Goal: Information Seeking & Learning: Learn about a topic

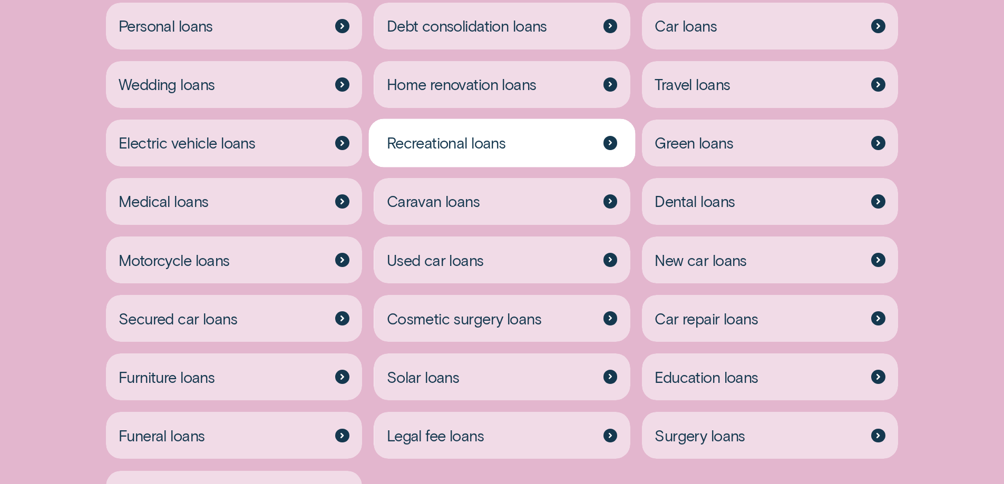
scroll to position [3004, 0]
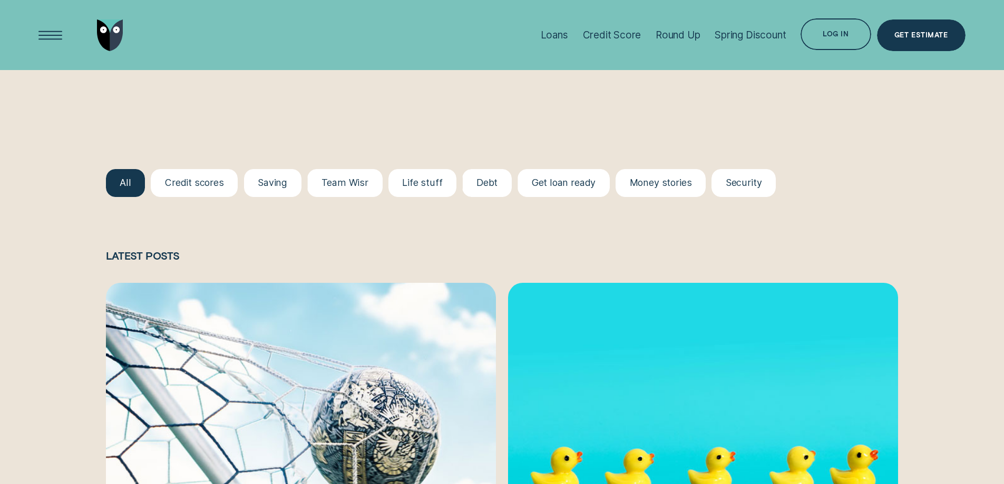
scroll to position [1159, 0]
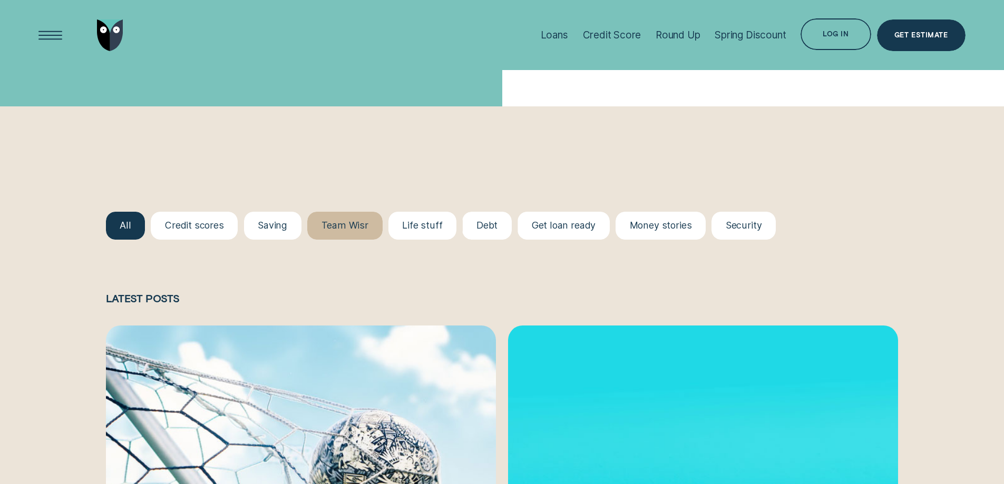
click at [339, 228] on div "Team Wisr" at bounding box center [344, 226] width 47 height 12
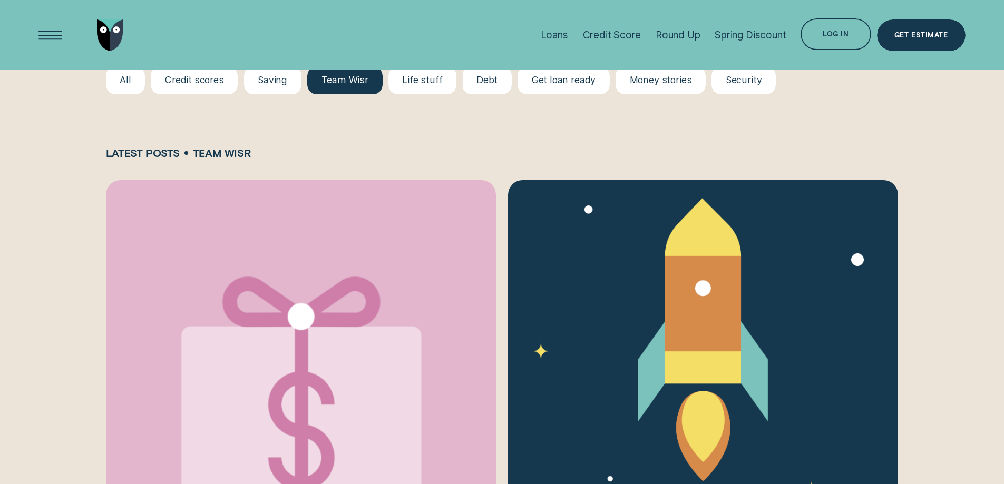
scroll to position [1265, 0]
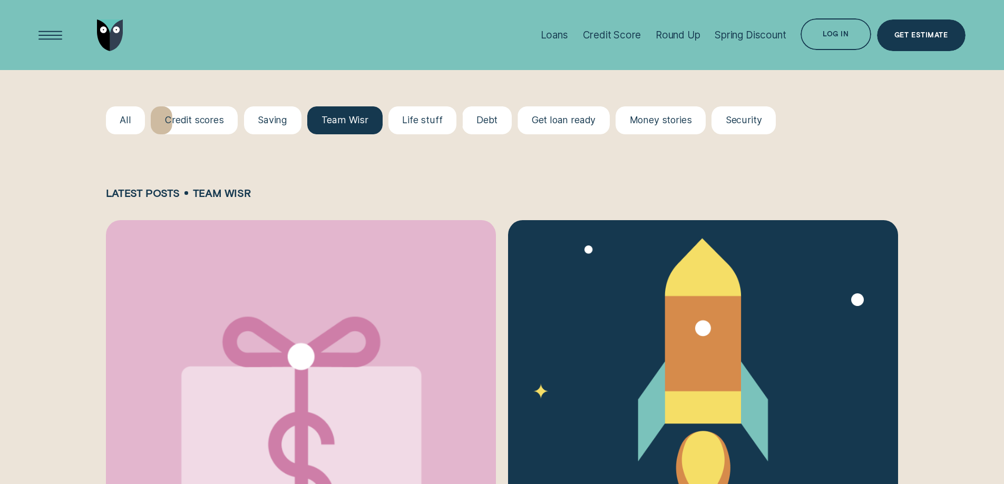
click at [210, 124] on div "Credit scores" at bounding box center [194, 120] width 59 height 12
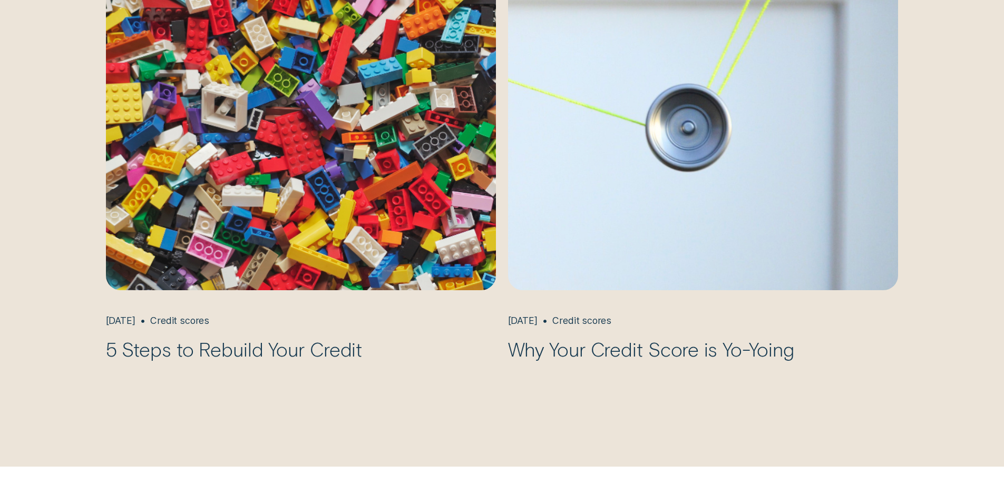
scroll to position [1581, 0]
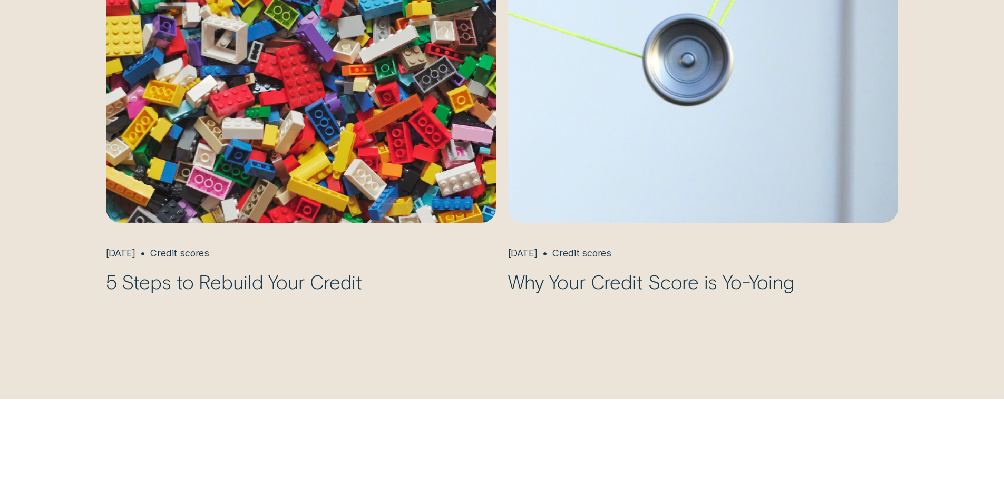
click at [714, 184] on img "Why Your Credit Score is Yo-Yoing, May 30 Credit scores" at bounding box center [703, 63] width 410 height 335
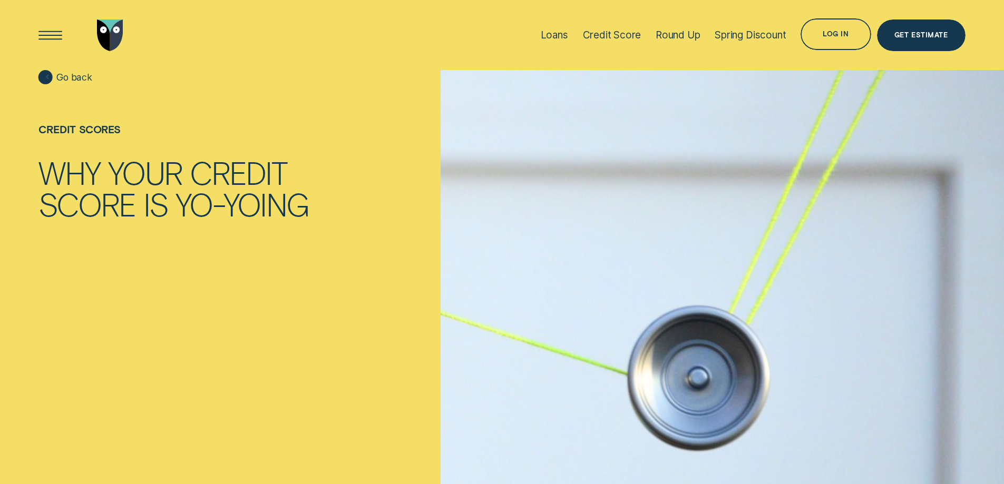
click at [47, 73] on div at bounding box center [48, 77] width 14 height 14
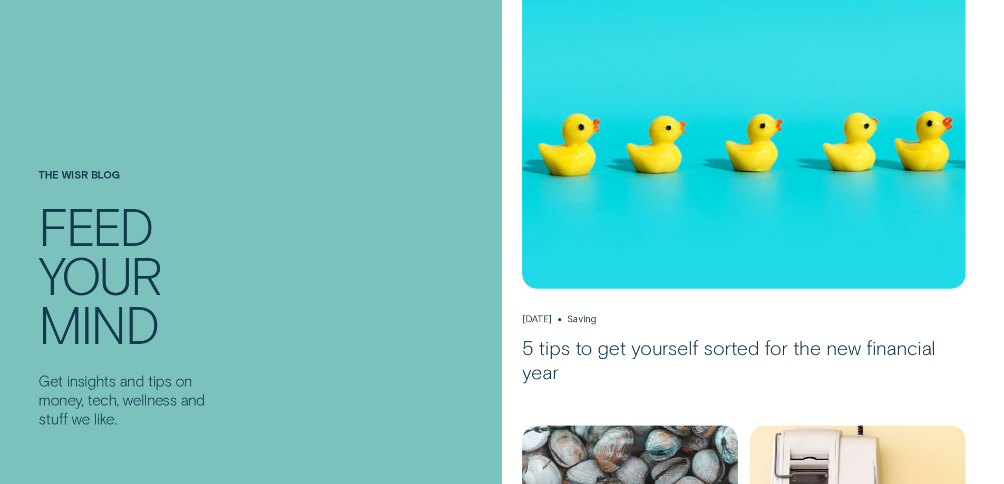
scroll to position [263, 0]
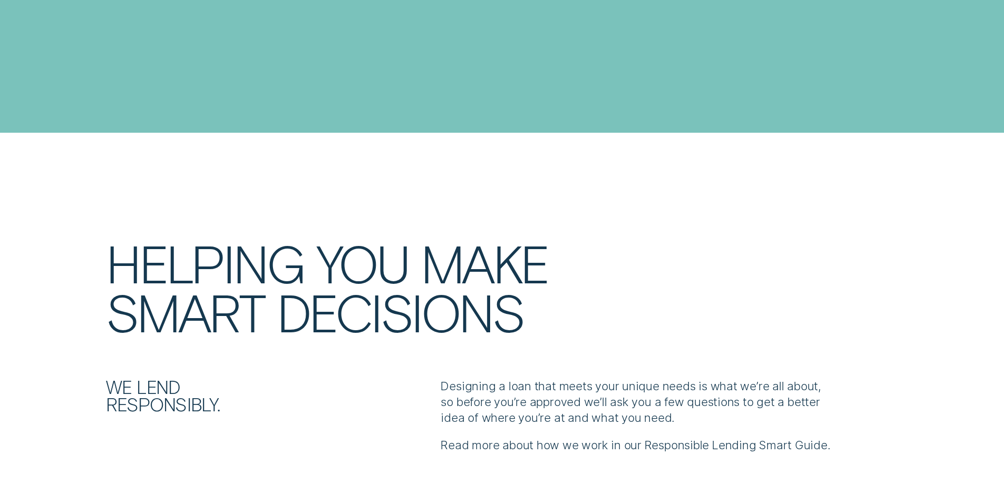
scroll to position [1423, 0]
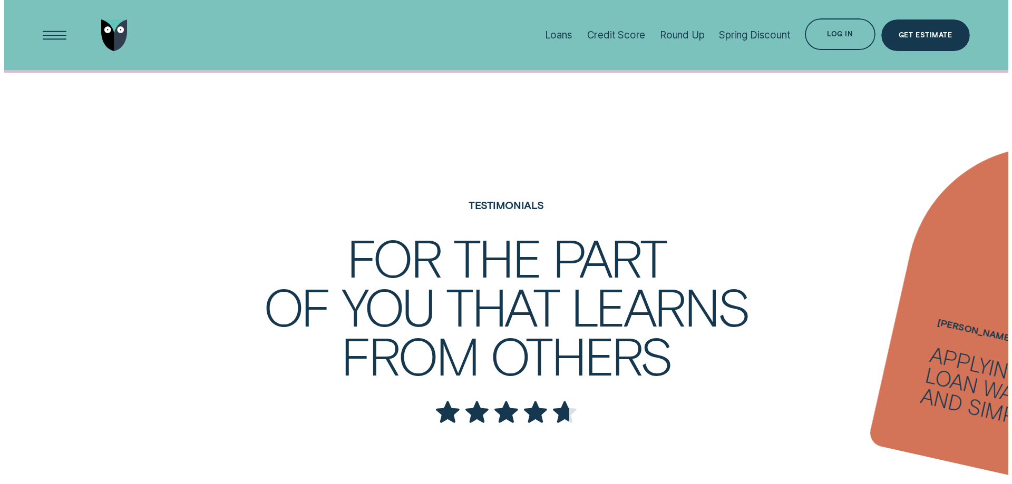
scroll to position [1844, 0]
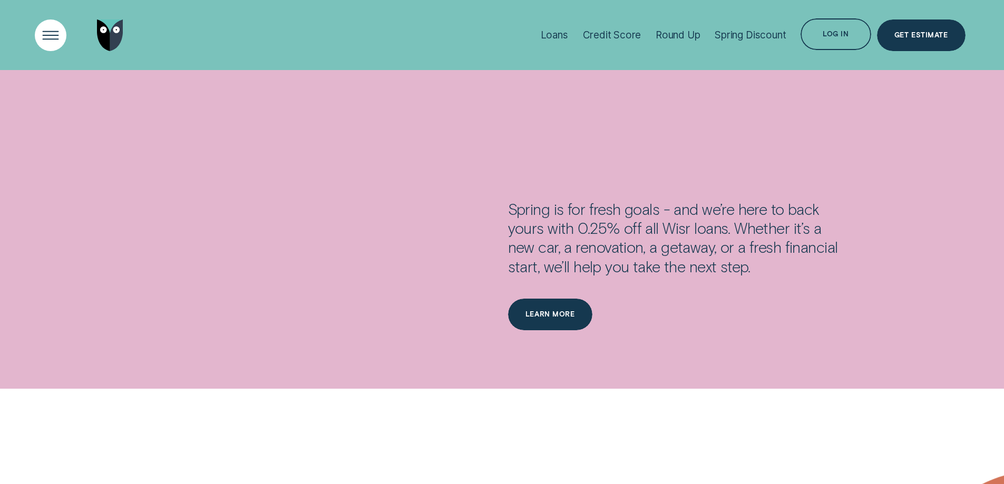
click at [46, 34] on div "Open Menu" at bounding box center [50, 35] width 45 height 45
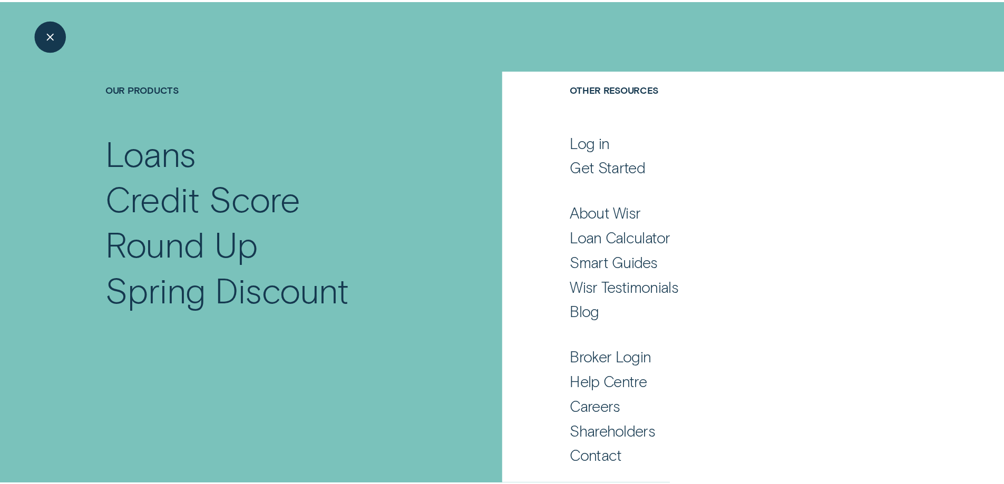
scroll to position [65, 0]
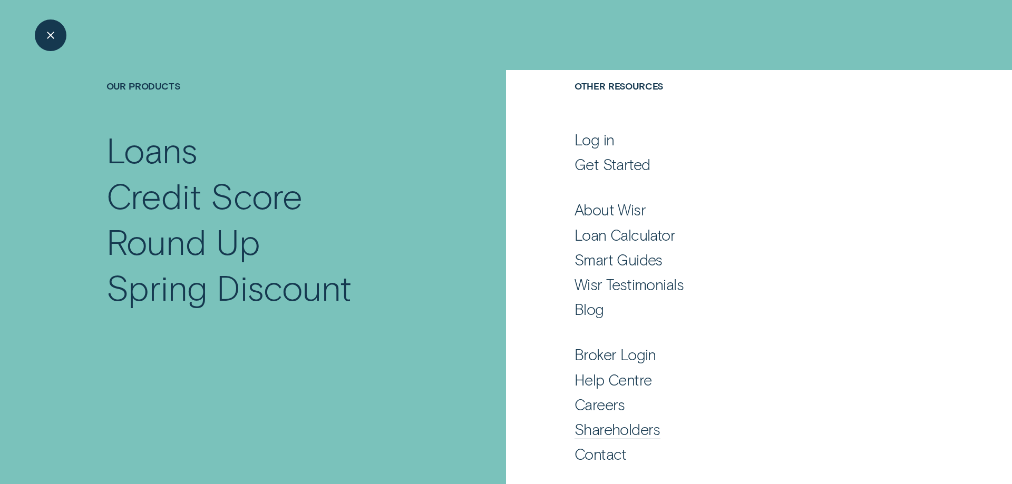
click at [611, 430] on div "Shareholders" at bounding box center [617, 429] width 86 height 19
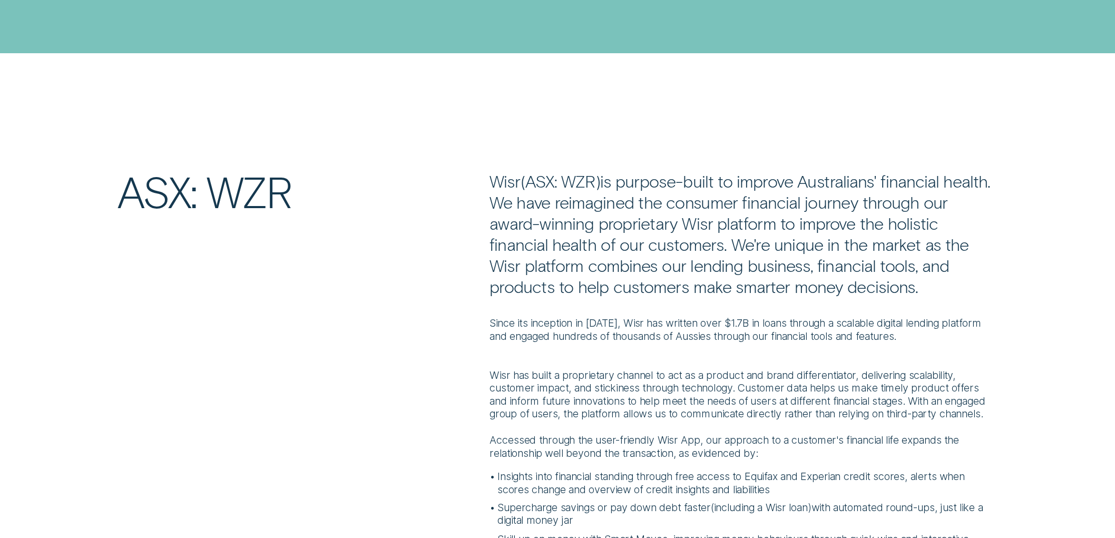
scroll to position [263, 0]
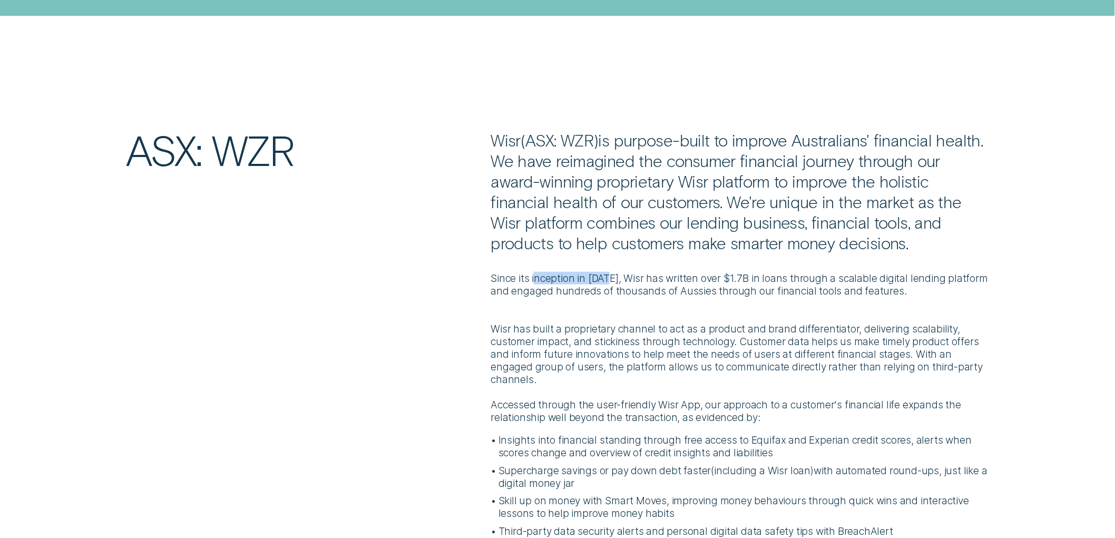
drag, startPoint x: 543, startPoint y: 278, endPoint x: 610, endPoint y: 276, distance: 66.9
click at [610, 276] on p "Since its inception in 2017, Wisr has written over $1.7B in loans through a sca…" at bounding box center [740, 284] width 499 height 25
click at [819, 304] on div "Since its inception in 2017, Wisr has written over $1.7B in loans through a sca…" at bounding box center [740, 506] width 499 height 507
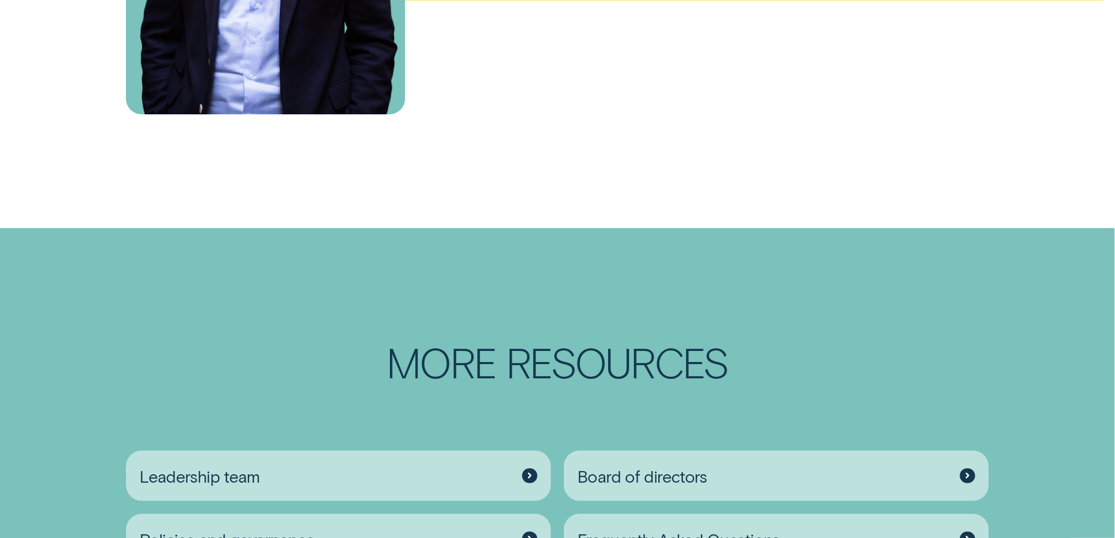
scroll to position [1844, 0]
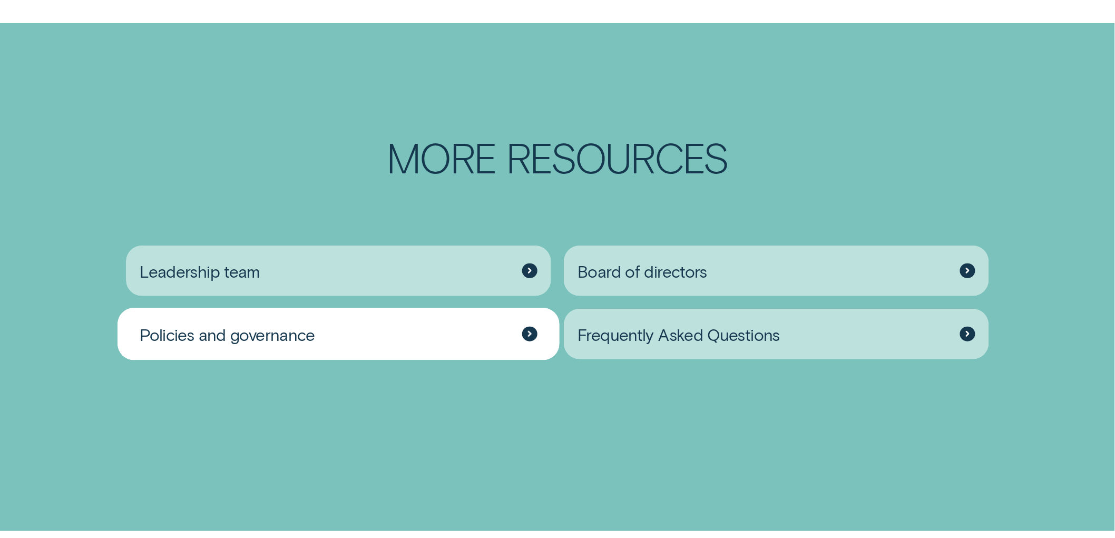
click at [519, 315] on div "Policies and governance" at bounding box center [338, 334] width 425 height 51
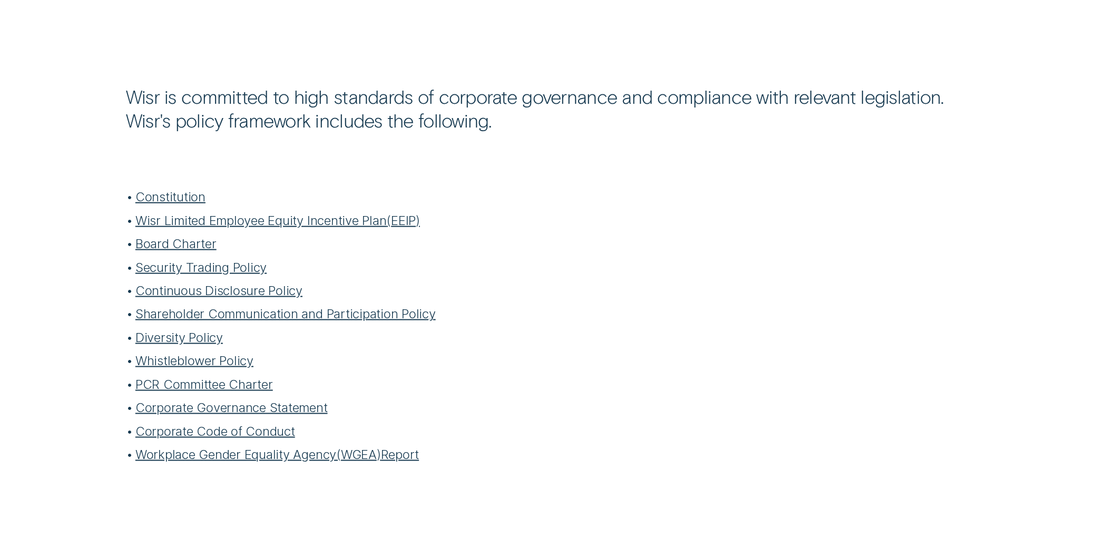
scroll to position [117, 0]
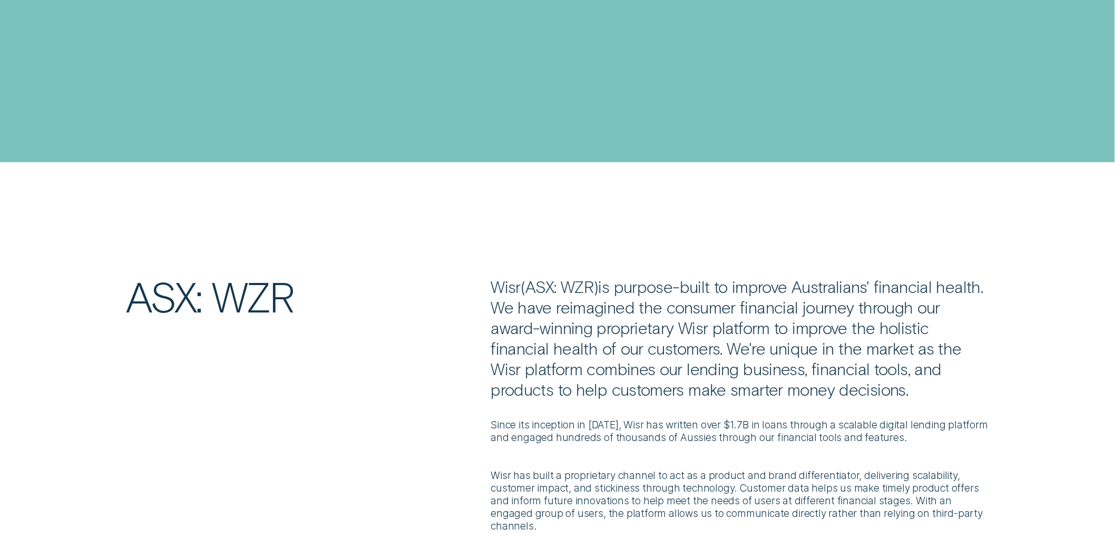
scroll to position [1844, 0]
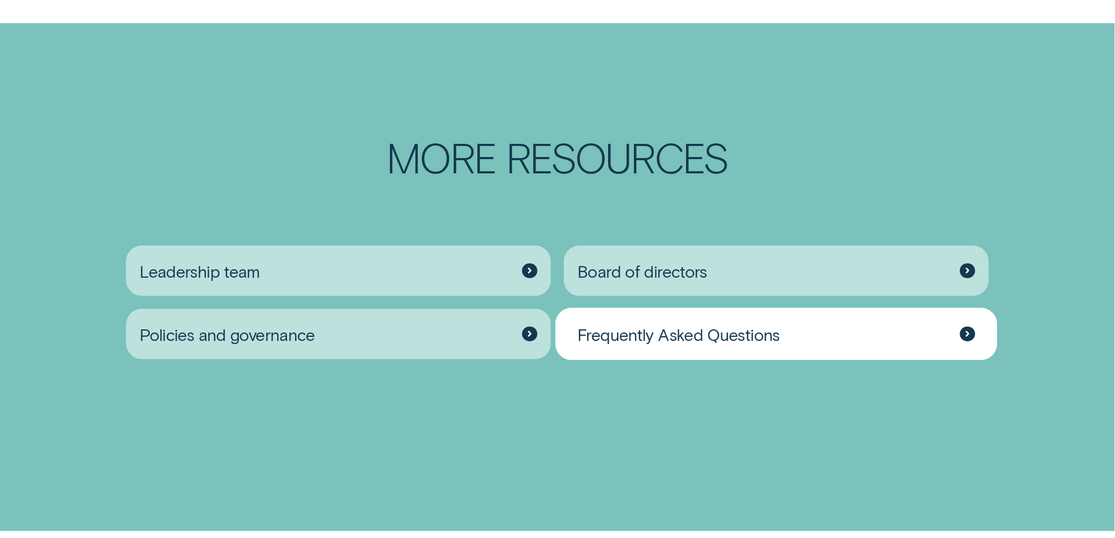
drag, startPoint x: 846, startPoint y: 318, endPoint x: 904, endPoint y: 338, distance: 61.0
click at [847, 318] on div "Frequently Asked Questions" at bounding box center [776, 334] width 425 height 51
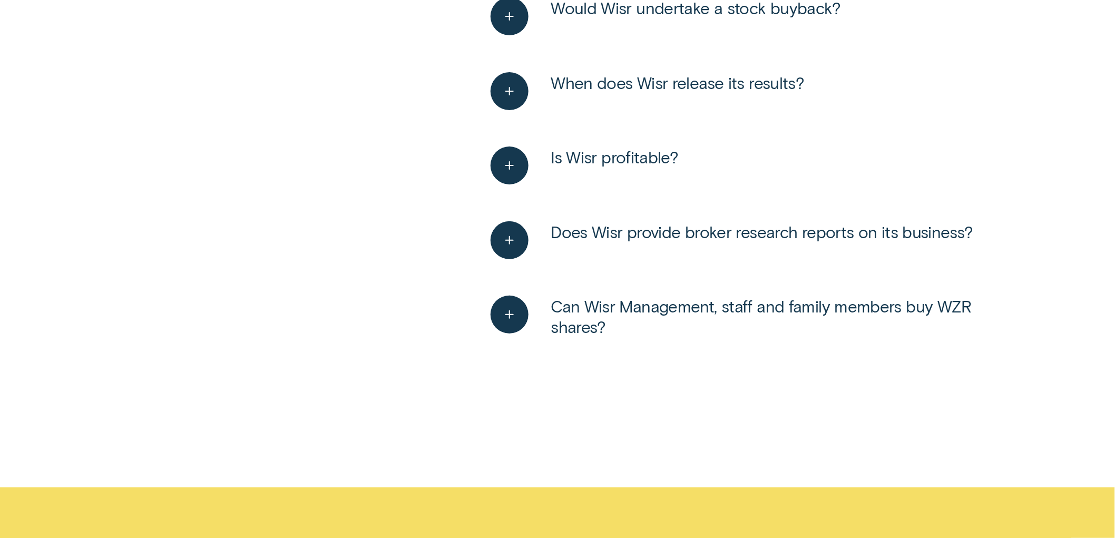
scroll to position [702, 0]
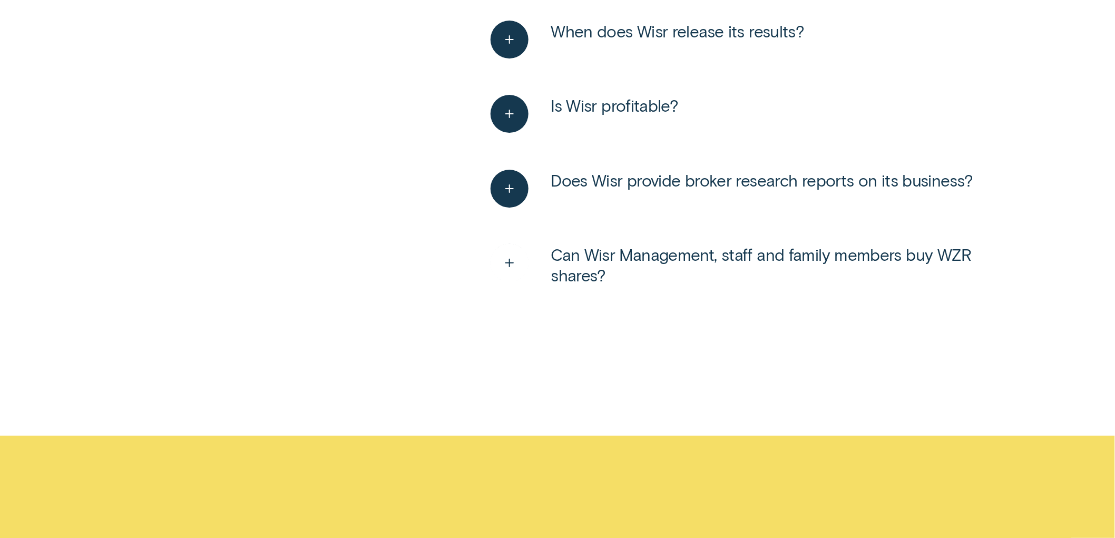
click at [512, 271] on icon "See more" at bounding box center [509, 263] width 19 height 16
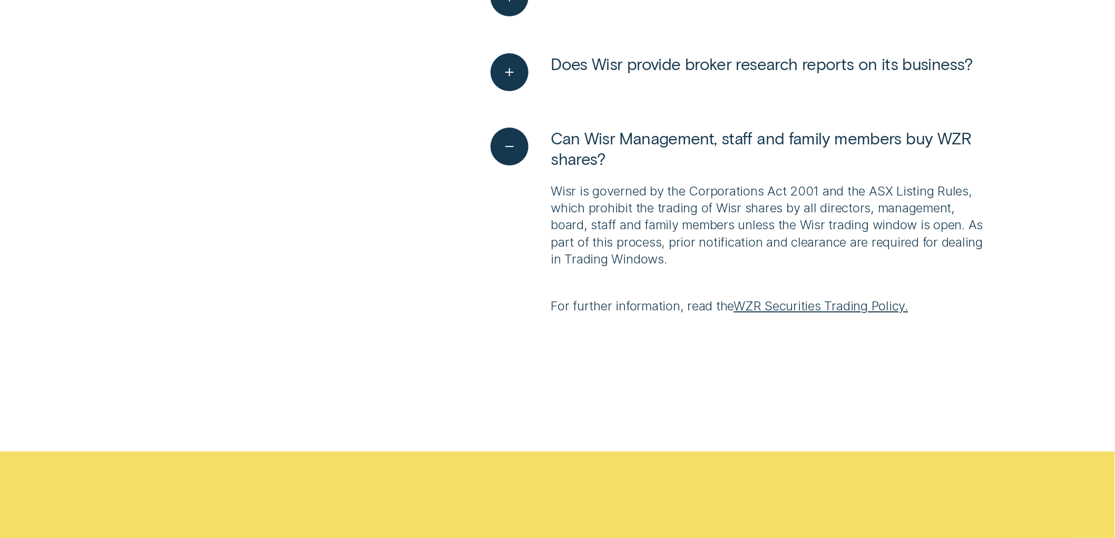
scroll to position [819, 0]
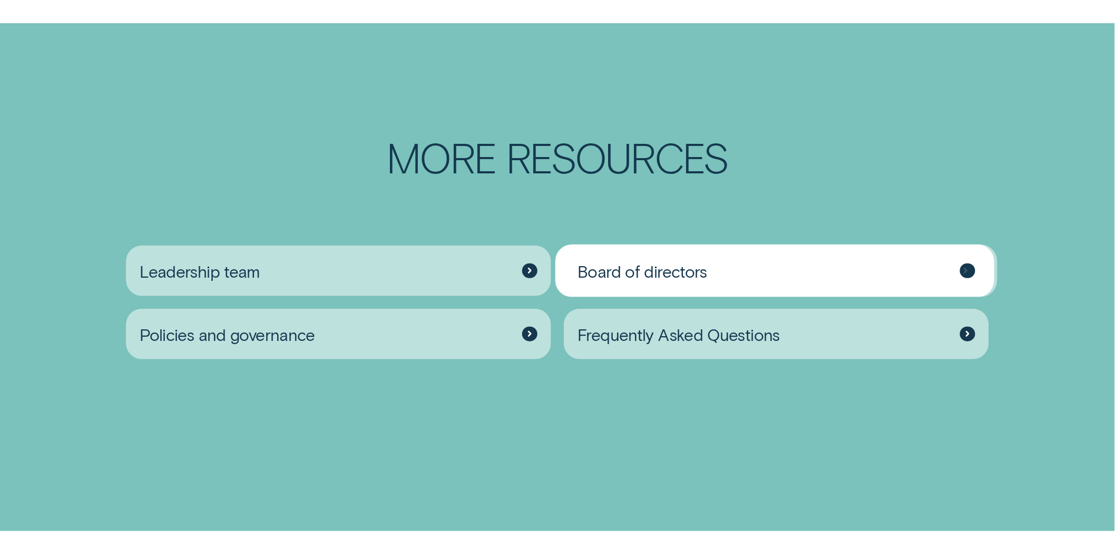
click at [677, 261] on span "Board of directors" at bounding box center [643, 271] width 130 height 21
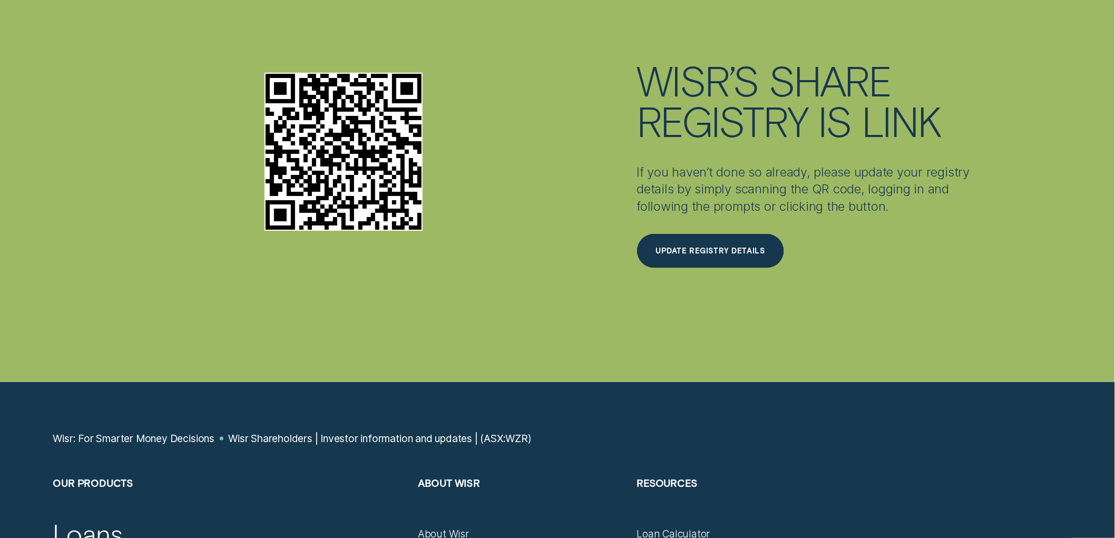
scroll to position [4128, 0]
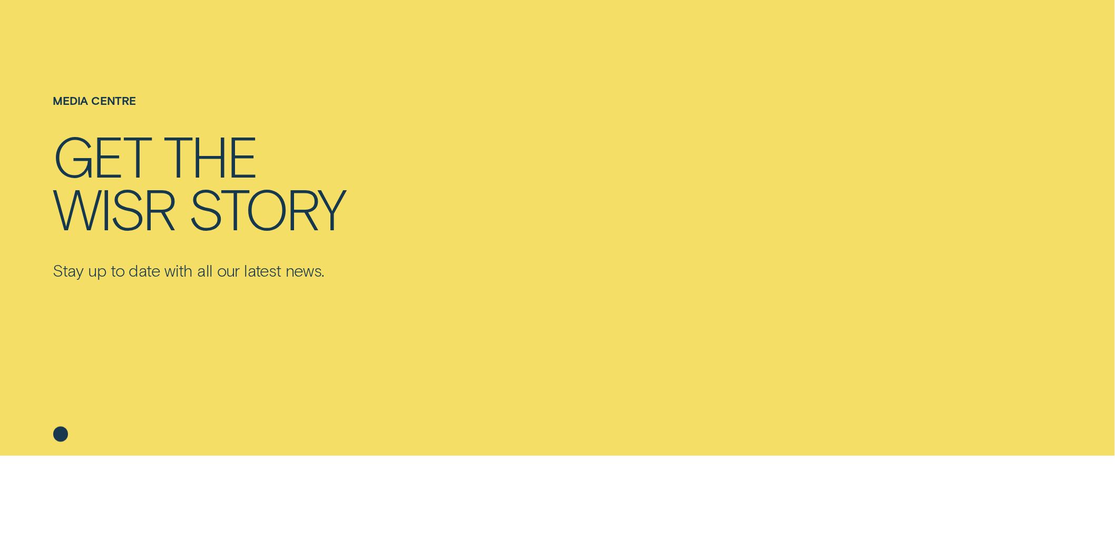
scroll to position [113, 0]
